Goal: Check status: Check status

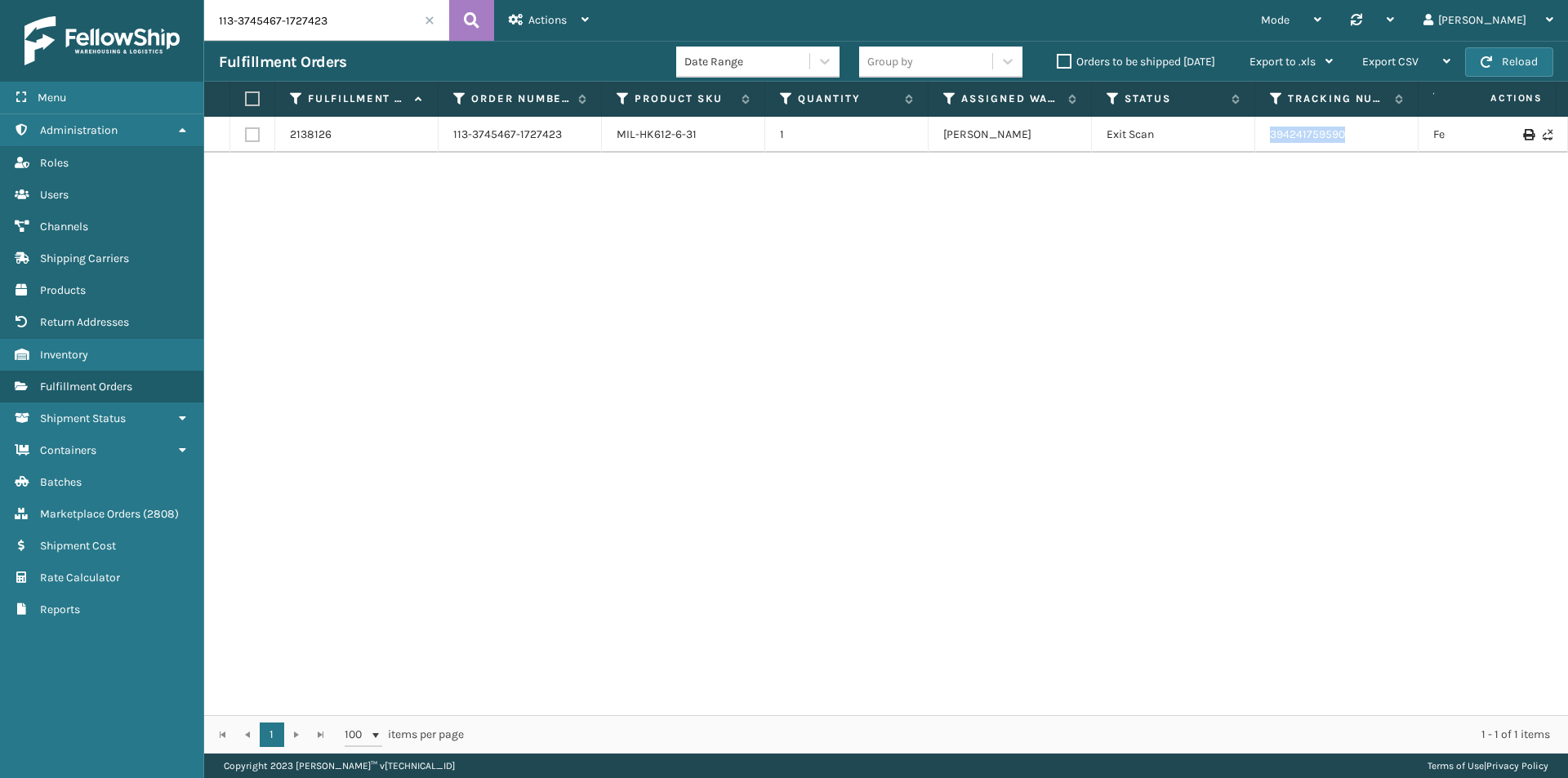
drag, startPoint x: 1340, startPoint y: 135, endPoint x: 1243, endPoint y: 135, distance: 97.0
click at [1243, 135] on tr "2138126 113-3745467-1727423 MIL-HK612-6-31 1 [PERSON_NAME] Exit Scan 3942417595…" at bounding box center [1117, 135] width 1827 height 36
copy tr "394241759590"
click at [349, 14] on input "113-3745467-1727423" at bounding box center [326, 20] width 245 height 41
paste input "4-0598594-5557818"
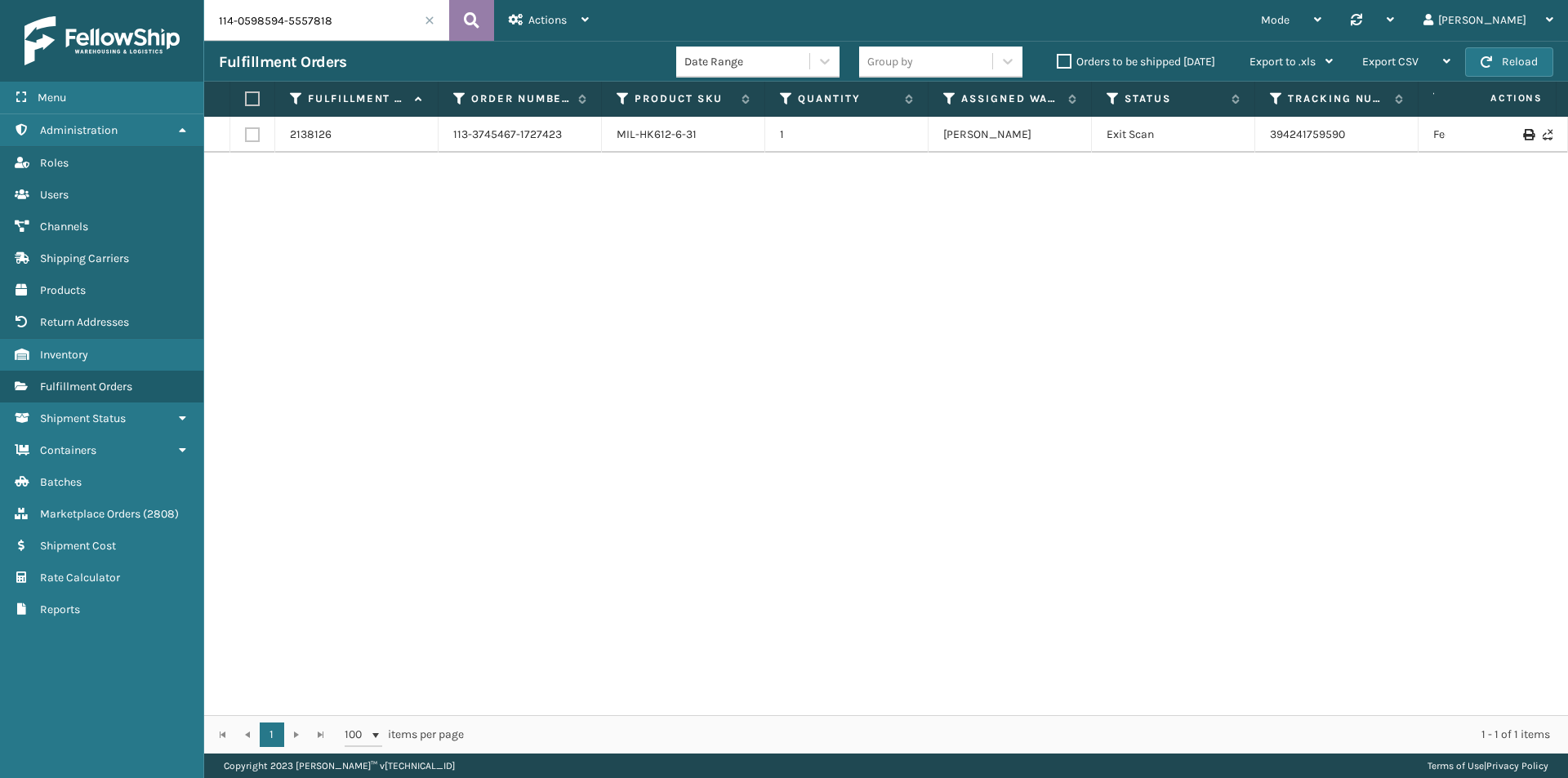
click at [471, 15] on icon at bounding box center [471, 21] width 15 height 25
drag, startPoint x: 1281, startPoint y: 138, endPoint x: 1230, endPoint y: 138, distance: 51.0
click at [1230, 138] on tr "2080752 114-0598594-5557818 MIL-PPSNRED-1-USED 1 Swarthmore Exit Scan 393214152…" at bounding box center [1117, 135] width 1827 height 36
copy tr "393214152545"
click at [383, 25] on input "114-0598594-5557818" at bounding box center [326, 20] width 245 height 41
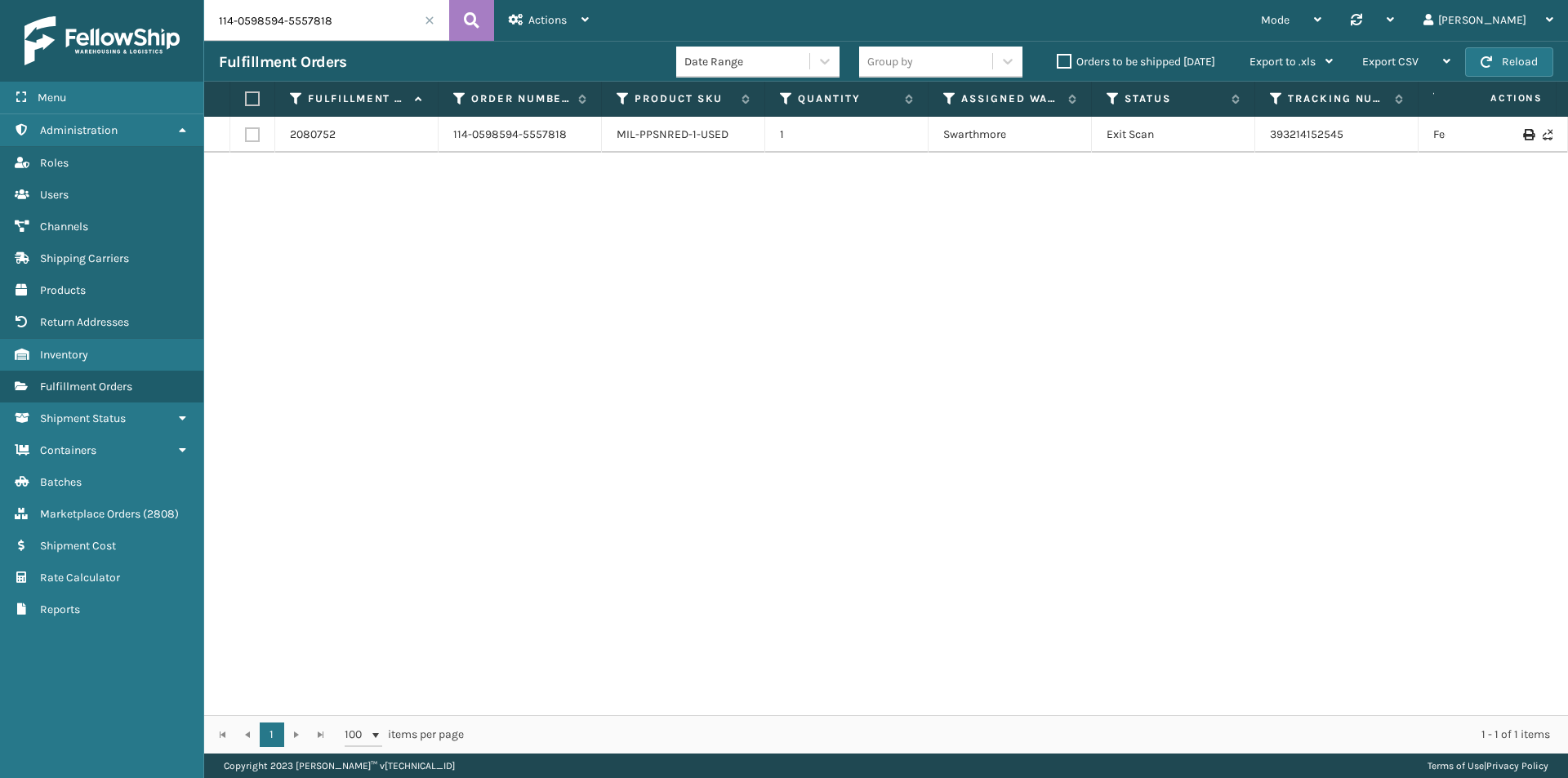
paste input "MIL-CFB-DL"
click at [343, 17] on input "MIL-CFB-DL" at bounding box center [326, 20] width 245 height 41
paste input "112-6257507-3557834"
click at [378, 17] on input "112-6257507-3557834" at bounding box center [326, 20] width 245 height 41
click at [484, 25] on button at bounding box center [470, 20] width 45 height 41
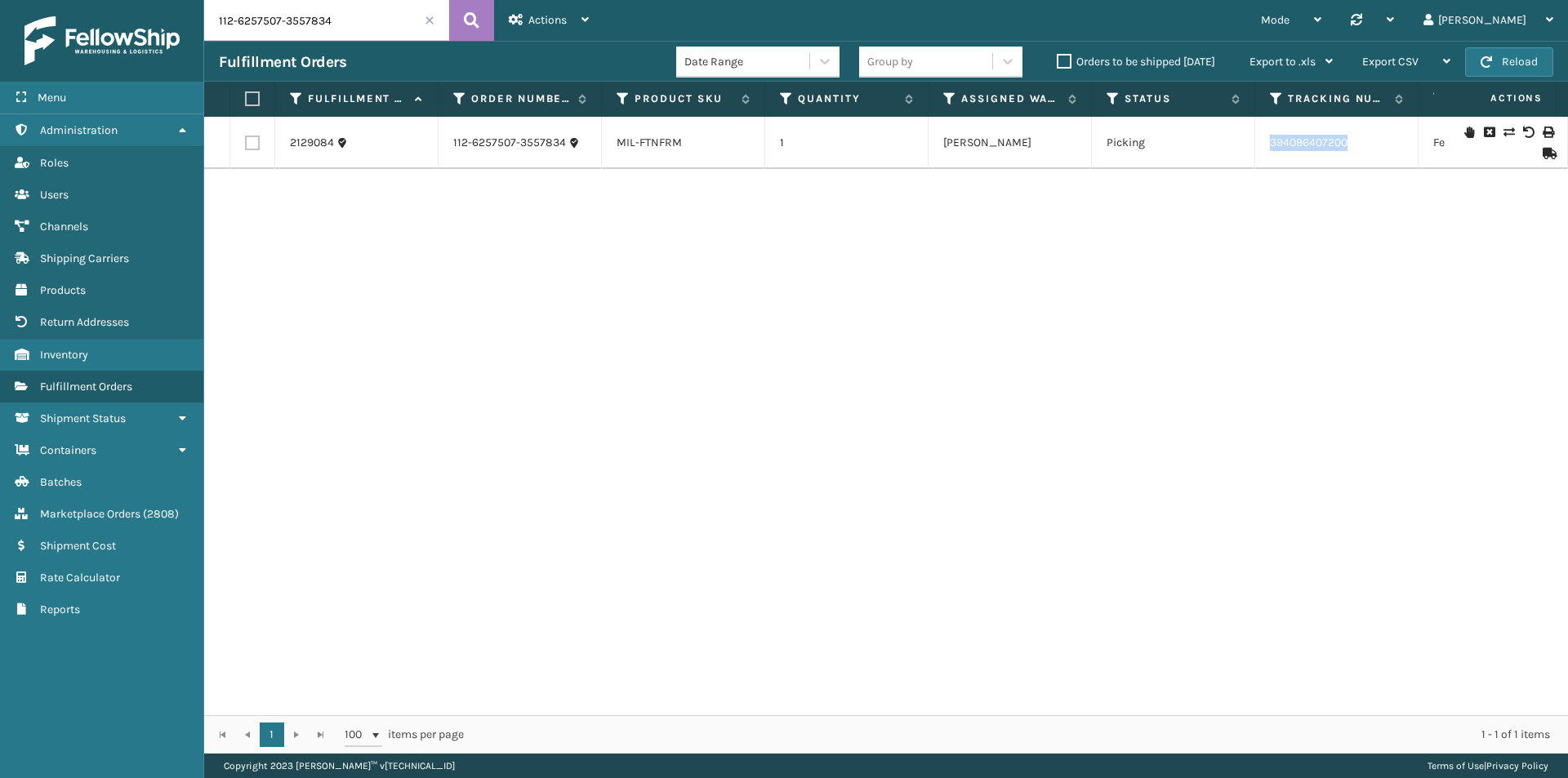
drag, startPoint x: 1310, startPoint y: 142, endPoint x: 1227, endPoint y: 142, distance: 83.0
click at [1227, 142] on tr "2129084 112-6257507-3557834 MIL-FTNFRM 1 [PERSON_NAME] Picking 394096407200 Fed…" at bounding box center [1117, 142] width 1827 height 52
copy tr "394096407200"
drag, startPoint x: 1371, startPoint y: 145, endPoint x: 1215, endPoint y: 150, distance: 156.1
click at [1216, 150] on tr "2129084 112-6257507-3557834 MIL-FTNFRM 1 [PERSON_NAME] Picking 394096407200 Fed…" at bounding box center [1117, 142] width 1827 height 52
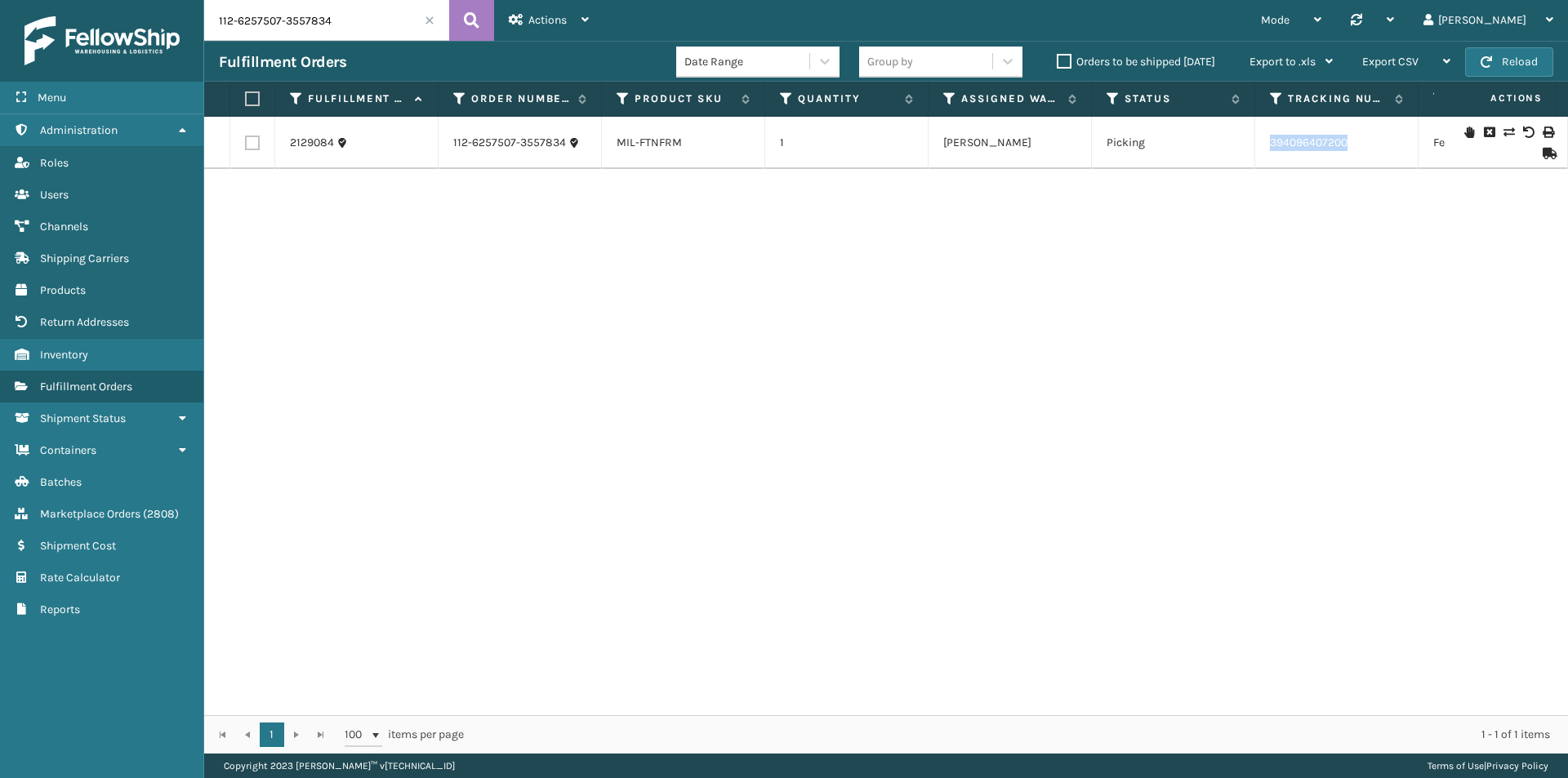
copy tr "394096407200"
click at [397, 21] on input "112-6257507-3557834" at bounding box center [326, 20] width 245 height 41
paste input "1-3458330-4824206"
type input "111-3458330-4824206"
click at [473, 17] on icon at bounding box center [471, 21] width 15 height 25
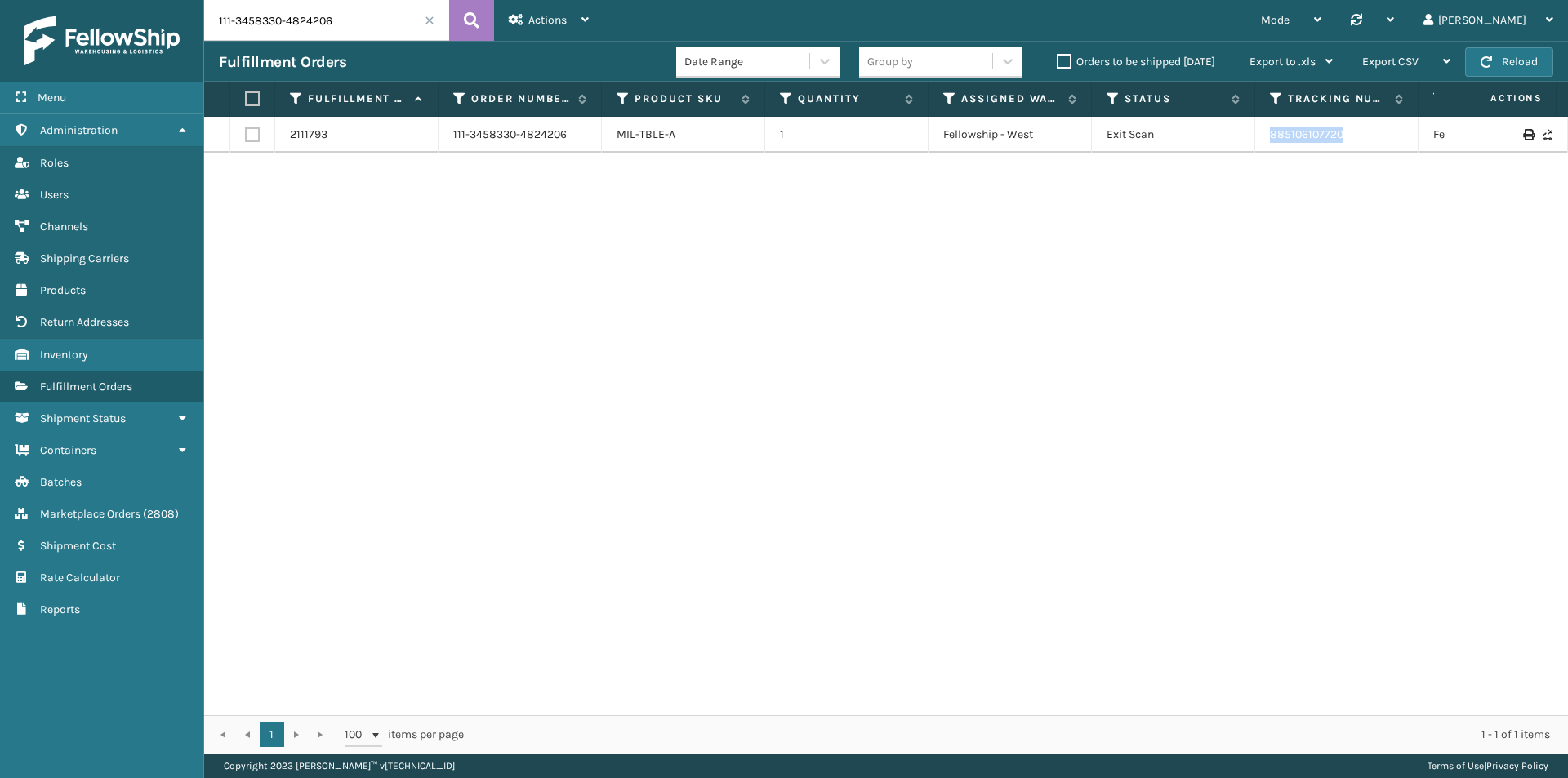
drag, startPoint x: 1299, startPoint y: 132, endPoint x: 1226, endPoint y: 132, distance: 73.0
click at [1226, 132] on tr "2111793 111-3458330-4824206 MIL-TBLE-A 1 Fellowship - West Exit Scan 8851061077…" at bounding box center [1117, 135] width 1827 height 36
